Goal: Complete application form: Complete application form

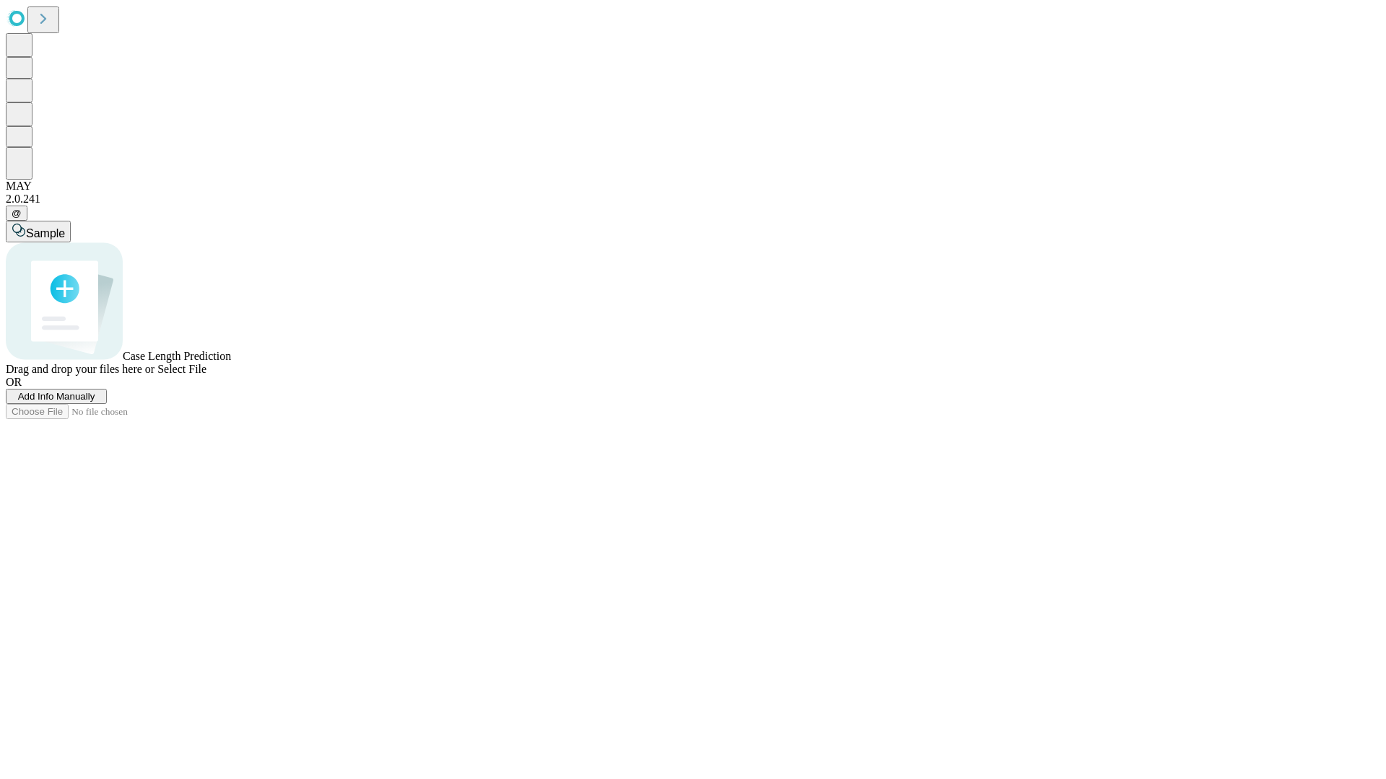
click at [95, 402] on span "Add Info Manually" at bounding box center [56, 396] width 77 height 11
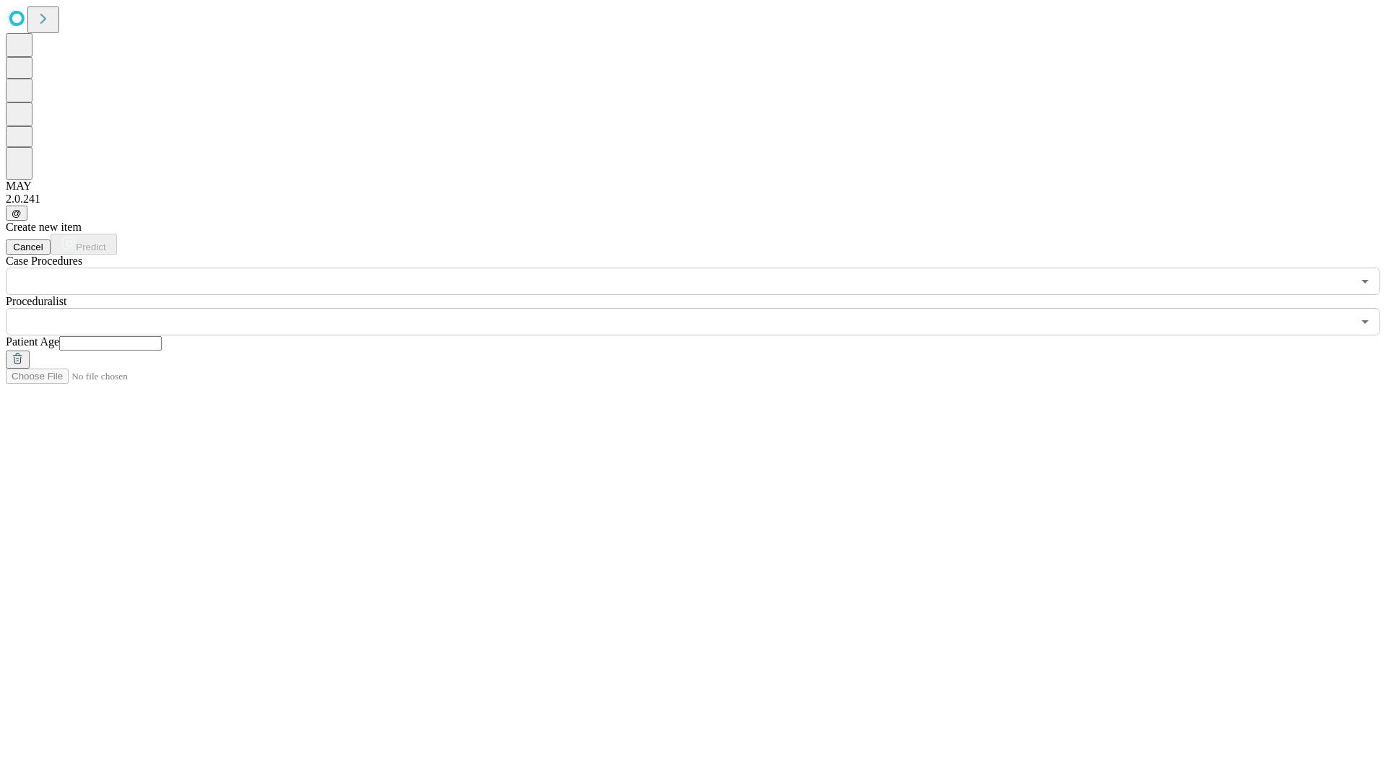
click at [162, 336] on input "text" at bounding box center [110, 343] width 102 height 14
type input "**"
click at [703, 308] on input "text" at bounding box center [679, 321] width 1346 height 27
